Goal: Task Accomplishment & Management: Manage account settings

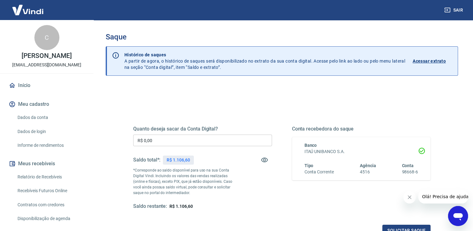
click at [168, 142] on input "R$ 0,00" at bounding box center [202, 140] width 139 height 12
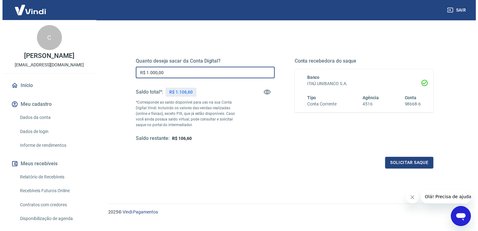
scroll to position [78, 0]
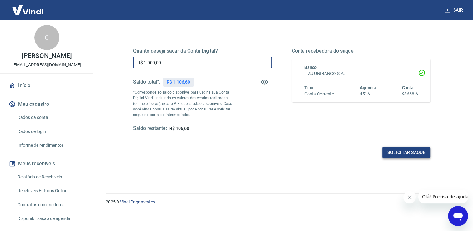
type input "R$ 1.000,00"
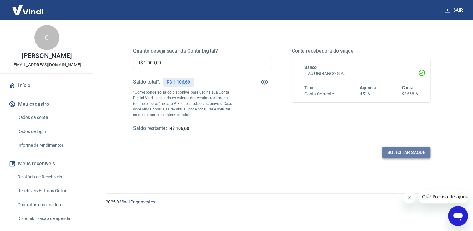
click at [397, 150] on button "Solicitar saque" at bounding box center [407, 153] width 48 height 12
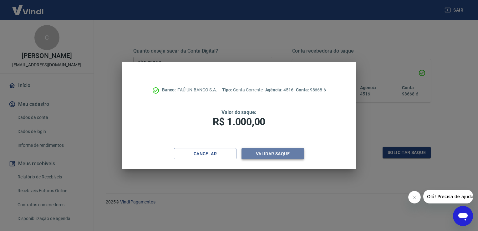
click at [257, 156] on button "Validar saque" at bounding box center [272, 154] width 63 height 12
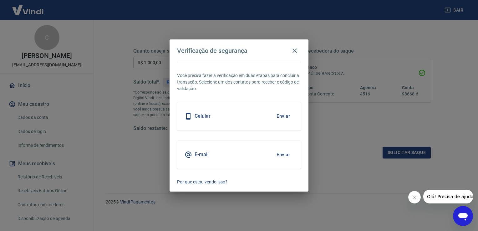
click at [286, 120] on button "Enviar" at bounding box center [283, 115] width 20 height 13
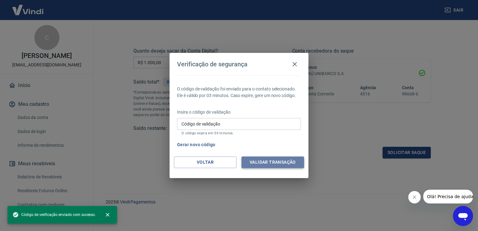
click at [286, 161] on button "Validar transação" at bounding box center [272, 162] width 63 height 12
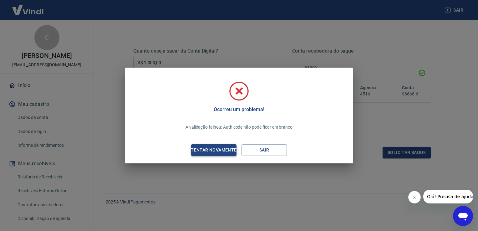
click at [231, 146] on button "Tentar novamente" at bounding box center [213, 150] width 45 height 12
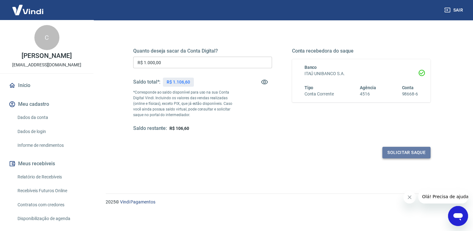
click at [395, 150] on button "Solicitar saque" at bounding box center [407, 153] width 48 height 12
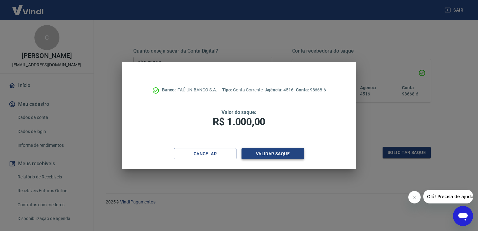
click at [256, 157] on button "Validar saque" at bounding box center [272, 154] width 63 height 12
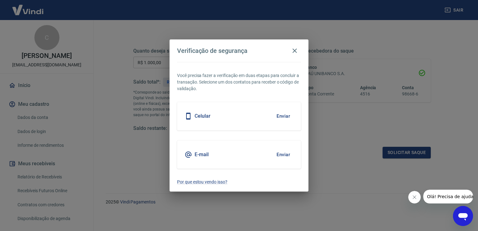
click at [277, 119] on button "Enviar" at bounding box center [283, 115] width 20 height 13
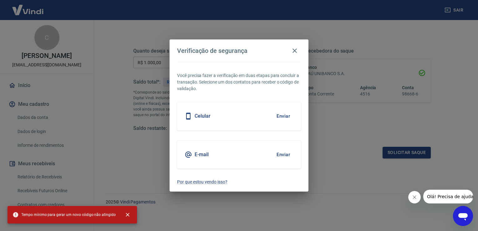
scroll to position [19, 0]
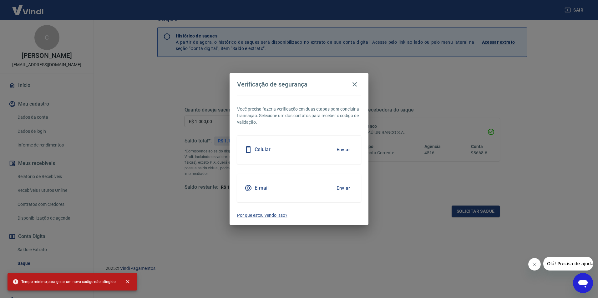
click at [299, 140] on div "Celular Enviar" at bounding box center [299, 150] width 124 height 28
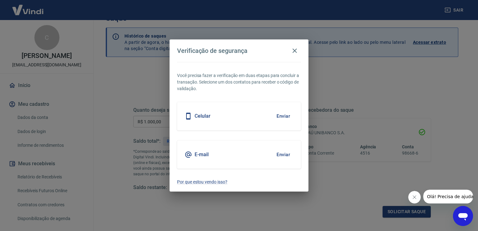
click at [276, 118] on button "Enviar" at bounding box center [283, 115] width 20 height 13
click at [284, 115] on button "Enviar" at bounding box center [283, 115] width 20 height 13
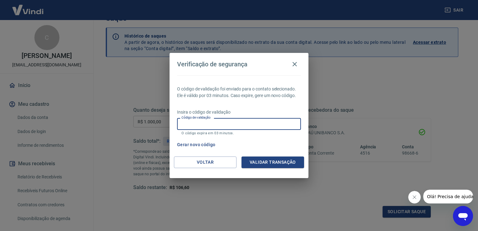
click at [221, 124] on input "Código de validação" at bounding box center [239, 124] width 124 height 12
type input "976557"
click at [279, 160] on button "Validar transação" at bounding box center [272, 162] width 63 height 12
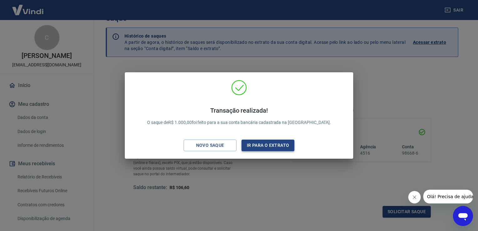
click at [245, 144] on button "Ir para o extrato" at bounding box center [267, 145] width 53 height 12
